Goal: Information Seeking & Learning: Learn about a topic

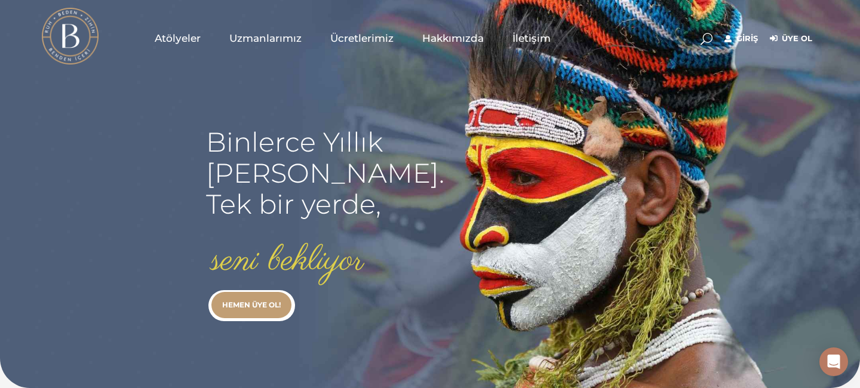
click at [744, 41] on link "Giriş" at bounding box center [741, 39] width 33 height 14
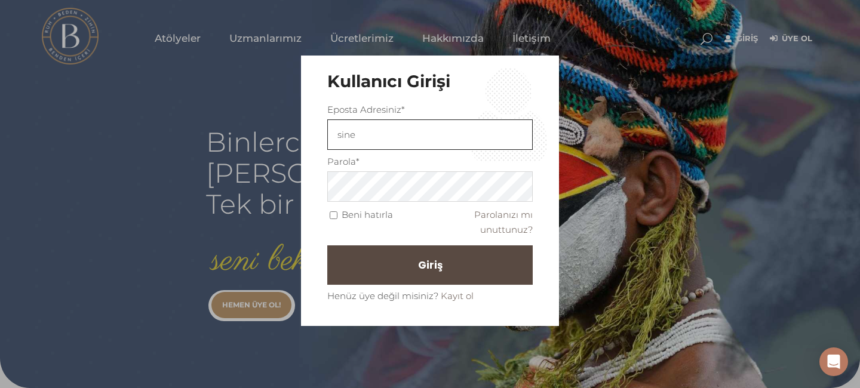
type input "sinemozbek@yahoo.com"
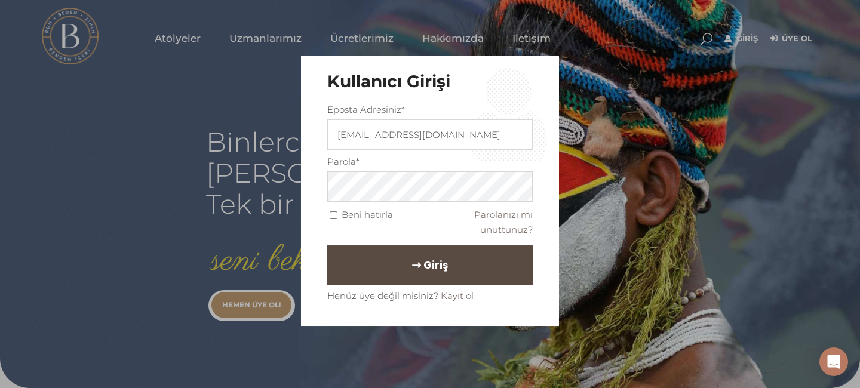
click at [449, 271] on button "Giriş" at bounding box center [429, 265] width 205 height 39
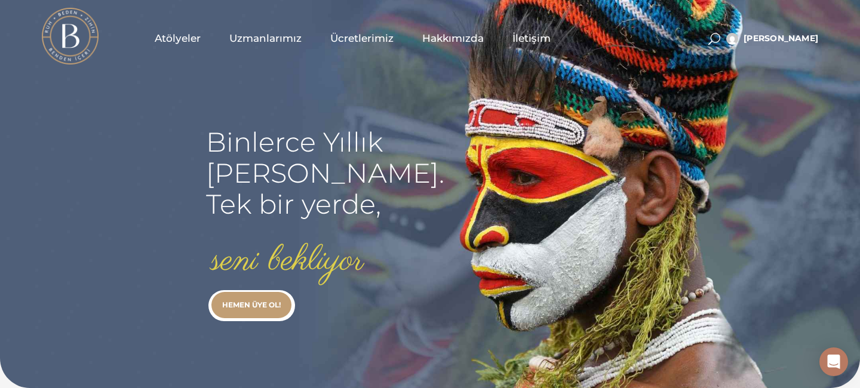
click at [187, 38] on span "Atölyeler" at bounding box center [178, 39] width 46 height 14
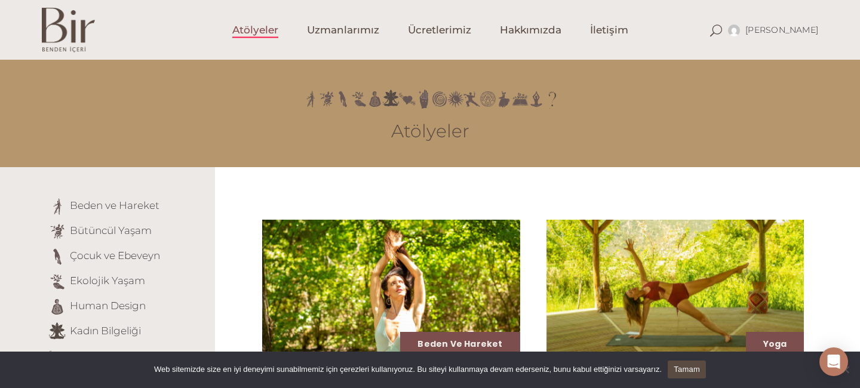
click at [183, 201] on li "Beden ve Hareket" at bounding box center [127, 206] width 158 height 19
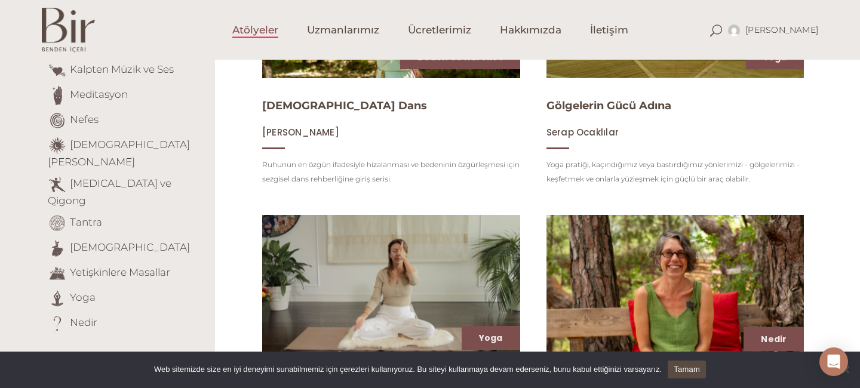
scroll to position [263, 0]
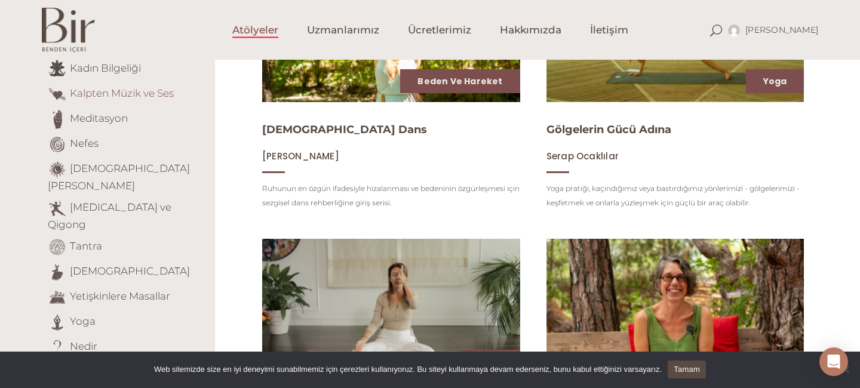
click at [157, 94] on link "Kalpten Müzik ve Ses" at bounding box center [122, 93] width 104 height 12
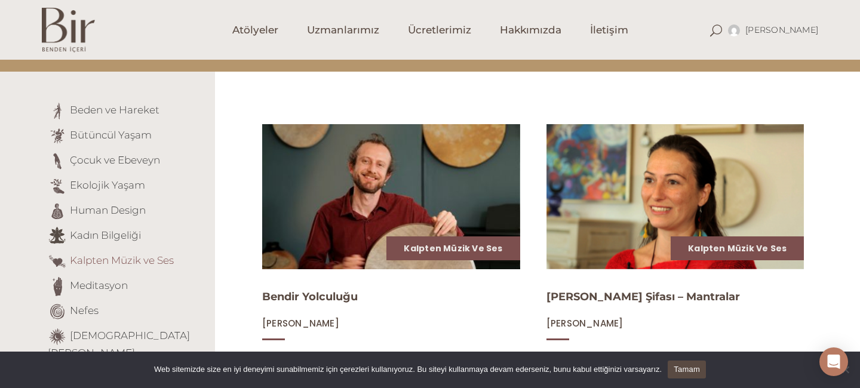
scroll to position [143, 0]
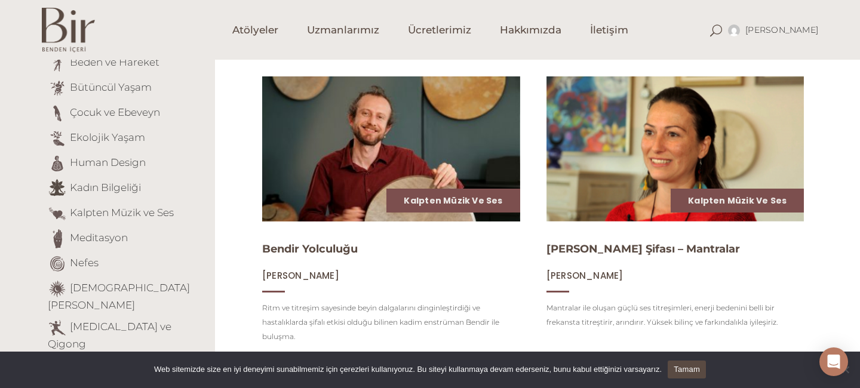
click at [702, 373] on link "Tamam" at bounding box center [687, 370] width 38 height 18
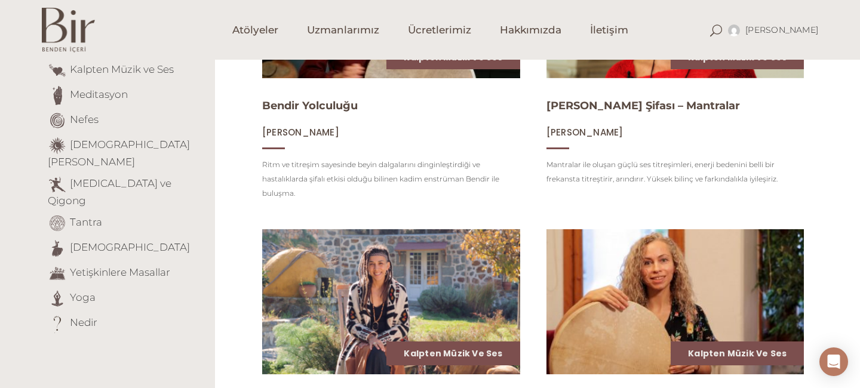
scroll to position [311, 0]
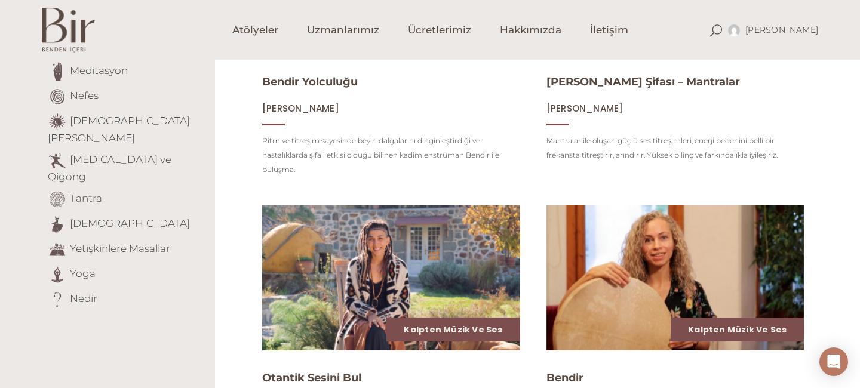
click at [426, 278] on img at bounding box center [392, 277] width 266 height 149
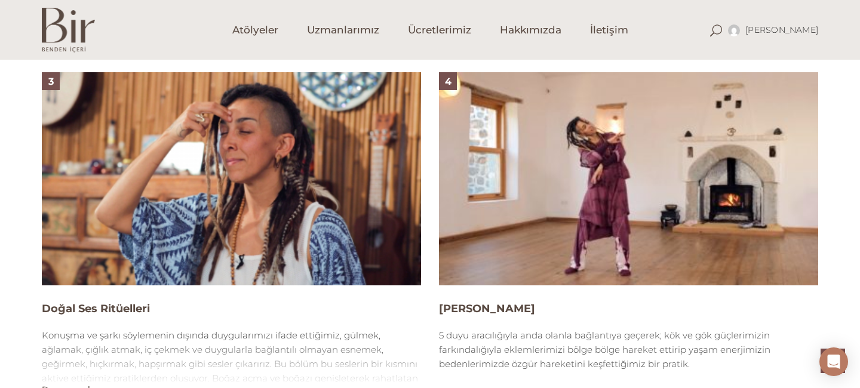
scroll to position [1110, 0]
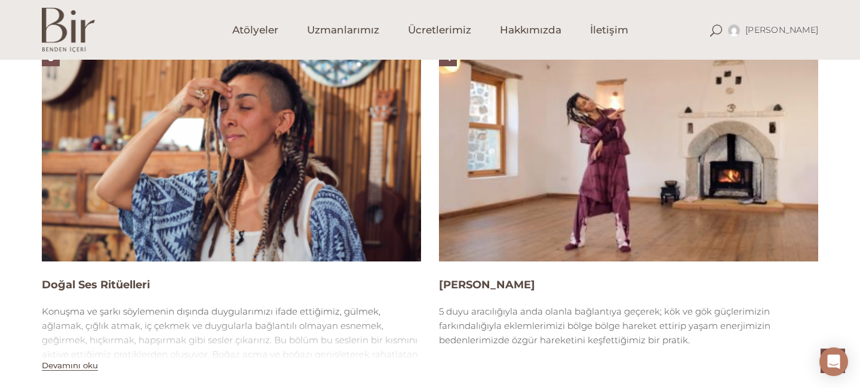
click at [580, 173] on img at bounding box center [628, 154] width 379 height 213
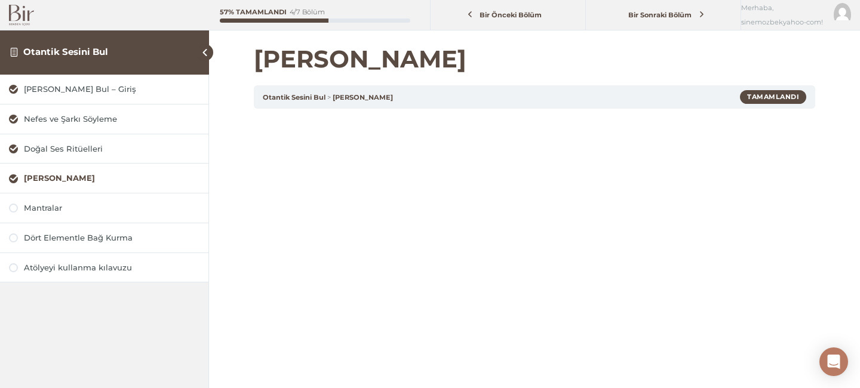
click at [839, 278] on div "[PERSON_NAME] Otantik Sesini Bul Özgür Hareket Tamamlandı 5 duyu aracılığıyla a…" at bounding box center [534, 322] width 651 height 645
